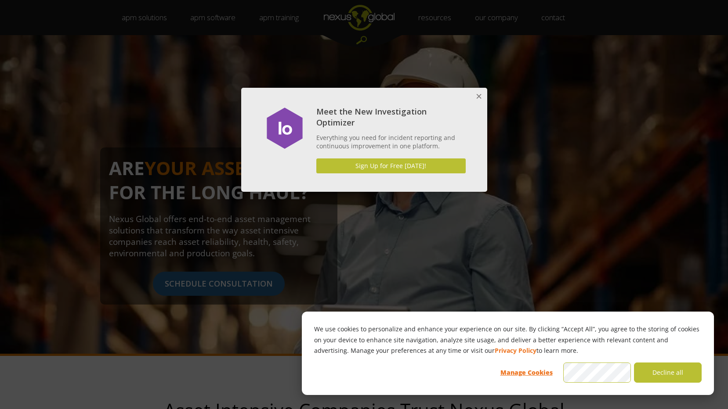
click at [482, 92] on button "Close" at bounding box center [479, 97] width 18 height 18
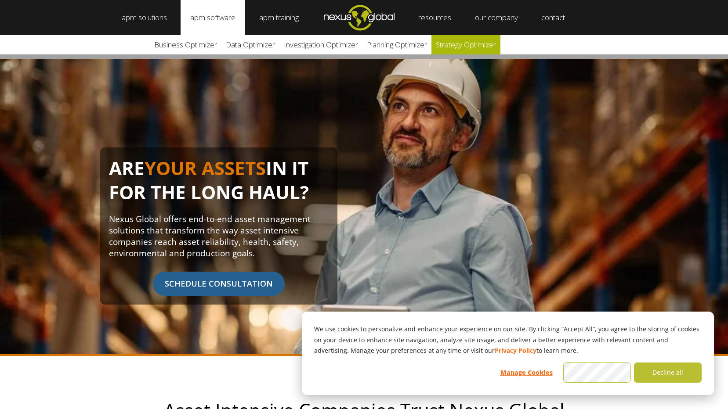
click at [464, 43] on link "Strategy Optimizer" at bounding box center [465, 44] width 69 height 19
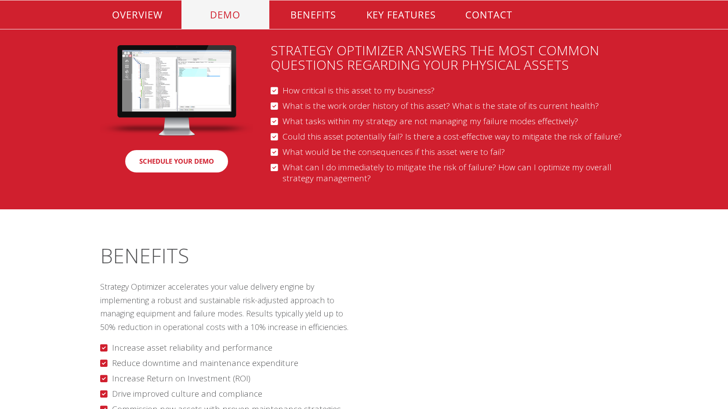
scroll to position [1054, 0]
